Goal: Entertainment & Leisure: Consume media (video, audio)

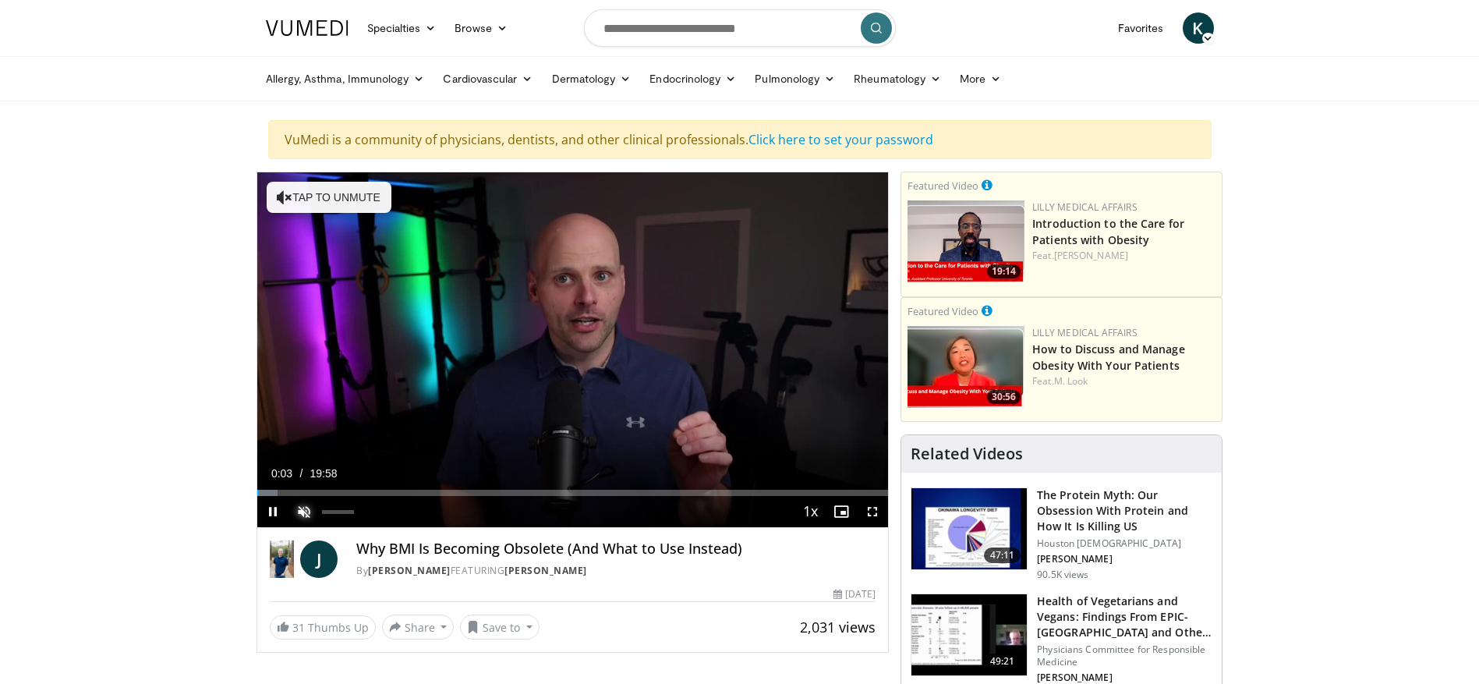
click at [300, 511] on span "Video Player" at bounding box center [304, 511] width 31 height 31
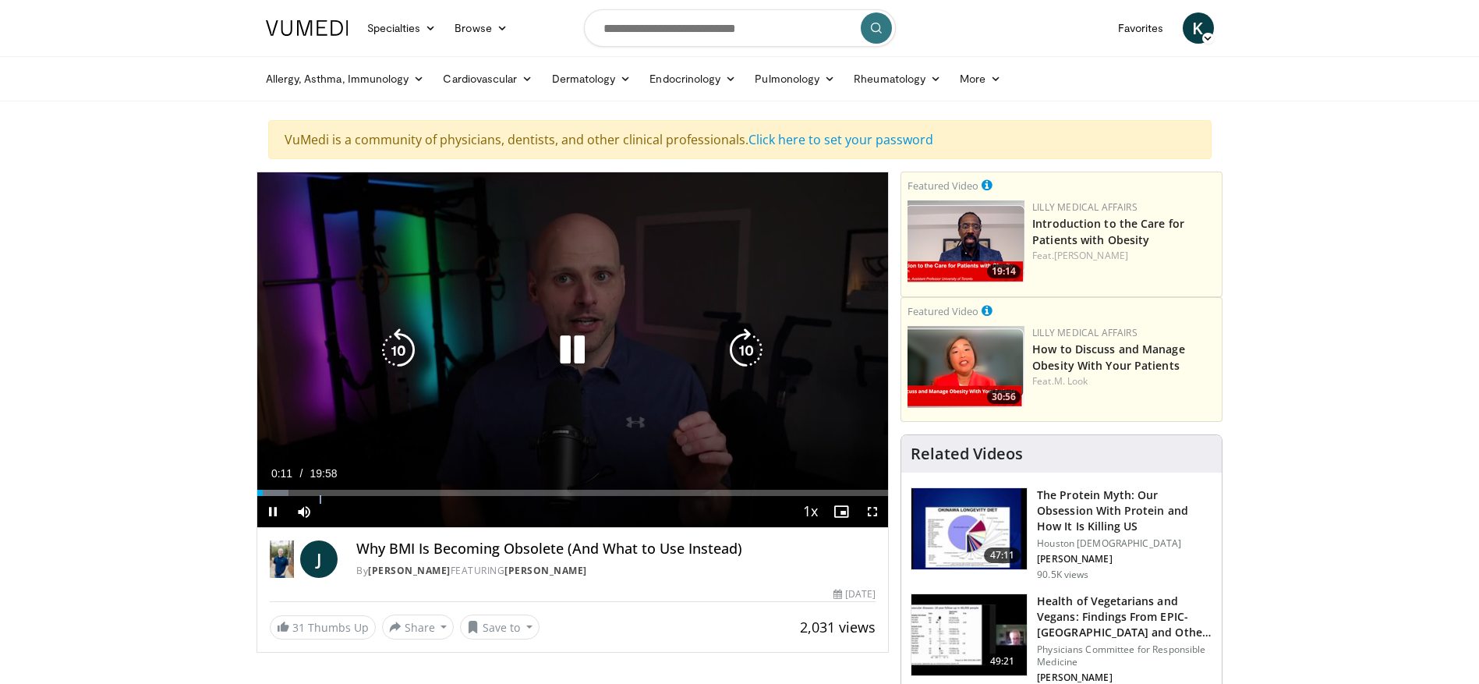
drag, startPoint x: 321, startPoint y: 509, endPoint x: 374, endPoint y: 511, distance: 53.8
click at [374, 511] on div "Current Time 0:11 / Duration 19:58 Pause Mute 100% Loaded : 4.96% 00:11 02:38 S…" at bounding box center [573, 511] width 632 height 31
